Goal: Task Accomplishment & Management: Manage account settings

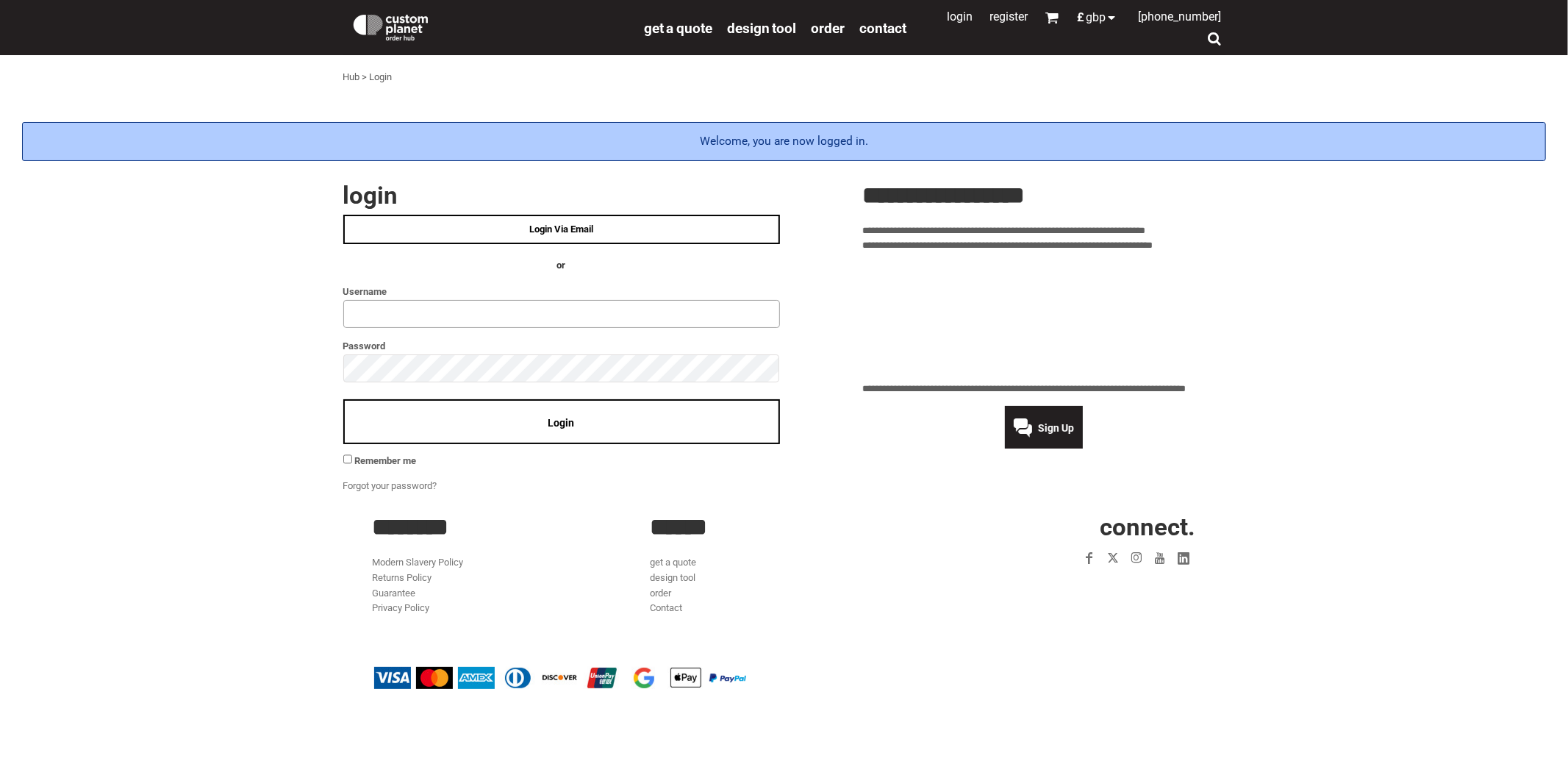
click at [538, 321] on input "text" at bounding box center [561, 314] width 436 height 28
type input "**********"
click at [456, 409] on div "Login" at bounding box center [561, 421] width 436 height 45
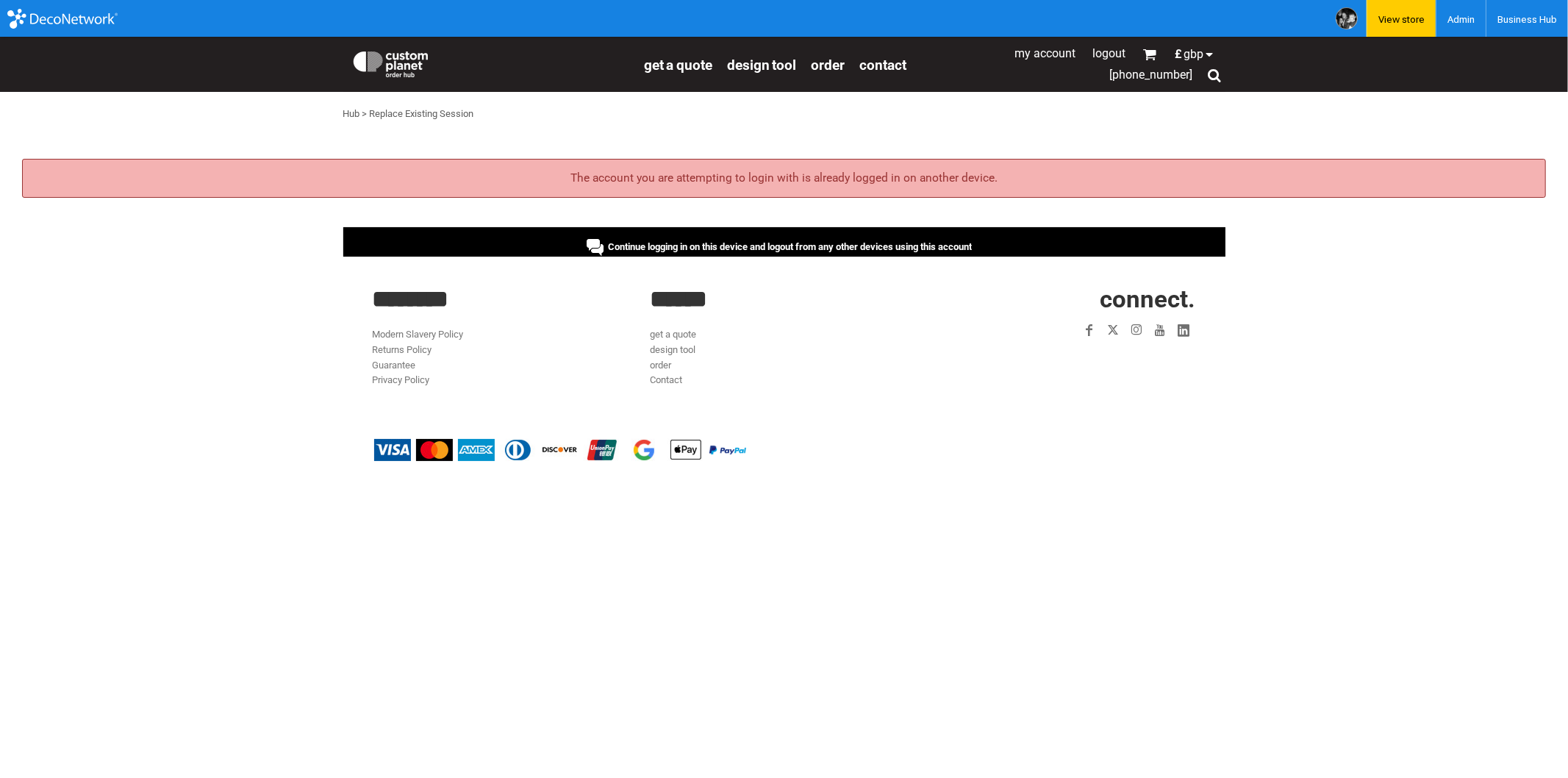
click at [458, 245] on div "Continue logging in on this device and logout from any other devices using this…" at bounding box center [784, 242] width 882 height 29
